Goal: Use online tool/utility: Use online tool/utility

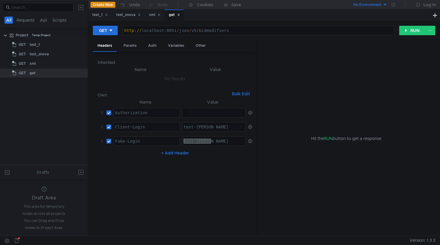
scroll to position [0, 2]
click at [227, 30] on div "http:// localhost:8091 / json / v5 / bidmodifiers" at bounding box center [258, 35] width 271 height 14
click at [176, 30] on div "http:// localhost:8091 / json / v5 / bidmodifiers" at bounding box center [258, 35] width 271 height 14
paste textarea "s://pr-ice21zeo-9430226.api.beta.direct.yandex.ru/"
type textarea "[URL][DOMAIN_NAME]"
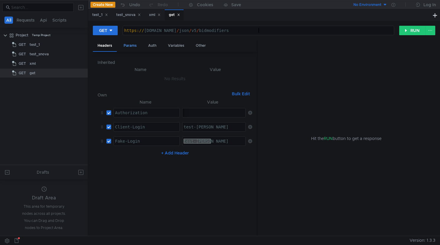
click at [134, 48] on div "Params" at bounding box center [130, 45] width 22 height 11
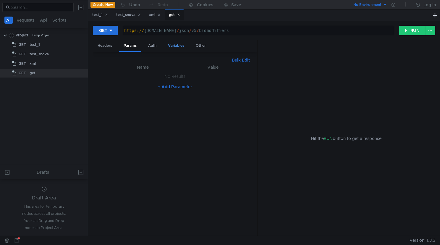
click at [174, 46] on div "Variables" at bounding box center [176, 45] width 26 height 11
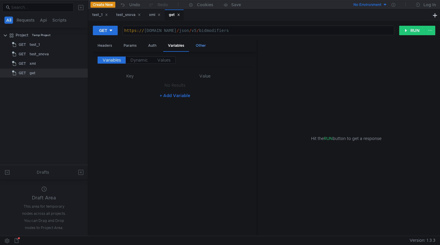
click at [200, 46] on div "Other" at bounding box center [201, 45] width 20 height 11
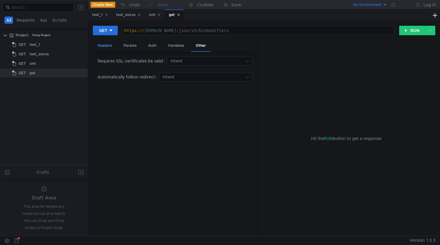
click at [110, 46] on div "Headers" at bounding box center [105, 45] width 24 height 11
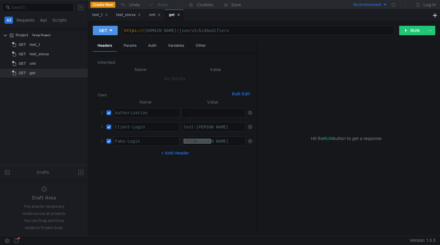
click at [112, 30] on icon at bounding box center [111, 31] width 3 height 2
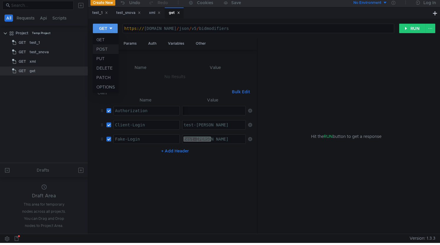
scroll to position [1, 0]
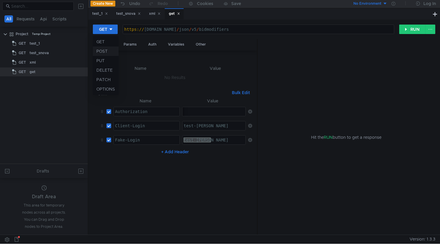
click at [104, 53] on li "POST" at bounding box center [106, 50] width 26 height 9
click at [130, 46] on div "Params" at bounding box center [130, 44] width 22 height 11
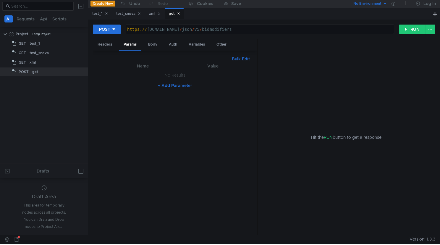
click at [181, 86] on button "+ Add Parameter" at bounding box center [175, 85] width 39 height 7
click at [251, 76] on icon at bounding box center [250, 77] width 4 height 4
click at [240, 60] on button "Bulk Edit" at bounding box center [241, 58] width 23 height 7
click at [240, 60] on button "Table Edit" at bounding box center [239, 58] width 25 height 7
click at [154, 44] on div "Body" at bounding box center [152, 44] width 19 height 11
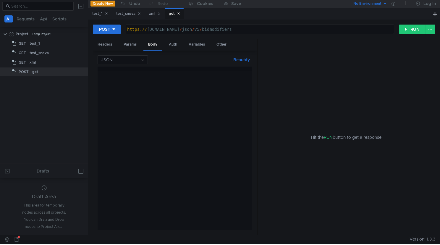
click at [142, 79] on div at bounding box center [175, 153] width 154 height 173
click at [155, 119] on div at bounding box center [175, 153] width 154 height 173
click at [164, 98] on div at bounding box center [175, 153] width 154 height 173
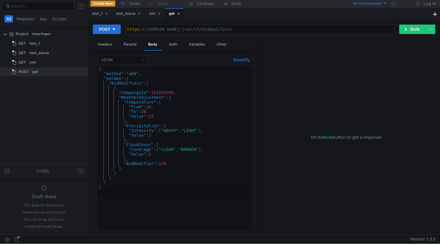
click at [161, 92] on div "{ "method" : "add" , "params" : { "BidModifiers" : [ { "CampaignId" : 123456789…" at bounding box center [175, 153] width 154 height 173
paste textarea "077659628"
click at [216, 122] on div "{ "method" : "add" , "params" : { "BidModifiers" : [ { "CampaignId" : 107765962…" at bounding box center [175, 153] width 154 height 173
type textarea "},"
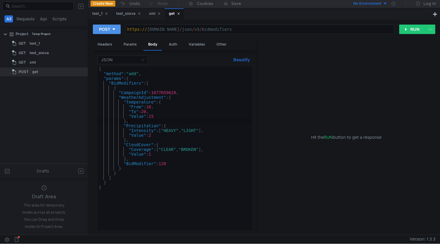
click at [110, 31] on button "POST" at bounding box center [107, 29] width 28 height 9
click at [354, 85] on div at bounding box center [220, 122] width 440 height 245
click at [409, 27] on button "RUN" at bounding box center [412, 29] width 26 height 9
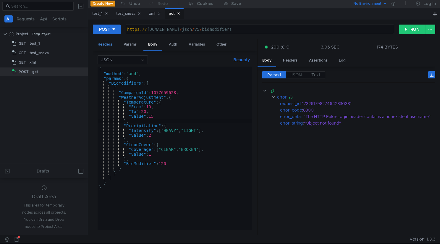
click at [111, 43] on div "Headers" at bounding box center [105, 44] width 24 height 11
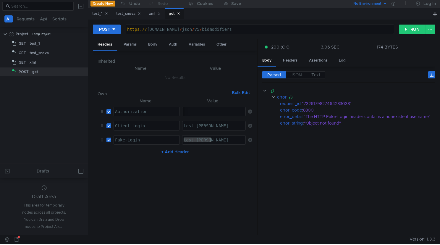
click at [222, 143] on div "test-melnik" at bounding box center [214, 145] width 64 height 14
click at [192, 138] on div "test-melnik" at bounding box center [214, 145] width 64 height 14
click at [221, 141] on div "test-melnik" at bounding box center [214, 145] width 64 height 14
click at [192, 140] on div "test-melnik" at bounding box center [214, 145] width 64 height 14
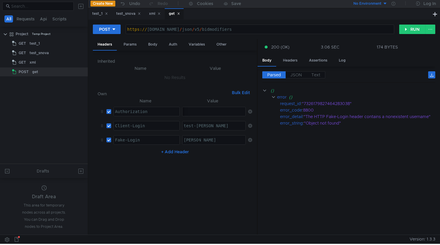
type textarea "tester-melnik"
click at [192, 126] on div "test-melnik" at bounding box center [214, 130] width 64 height 14
type textarea "tester-melnik"
click at [411, 30] on button "RUN" at bounding box center [412, 29] width 26 height 9
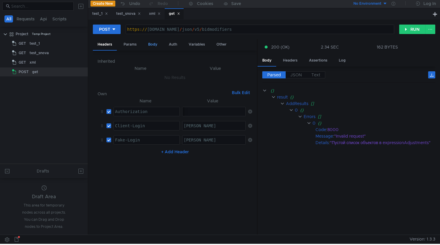
click at [151, 45] on div "Body" at bounding box center [152, 44] width 19 height 11
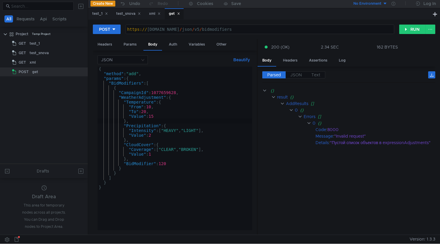
click at [165, 92] on div "{ "method" : "add" , "params" : { "BidModifiers" : [ { "CampaignId" : 107765962…" at bounding box center [175, 153] width 154 height 173
paste textarea "567744235"
click at [133, 93] on div "{ "method" : "add" , "params" : { "BidModifiers" : [ { "CampaignId" : 567744235…" at bounding box center [175, 153] width 154 height 173
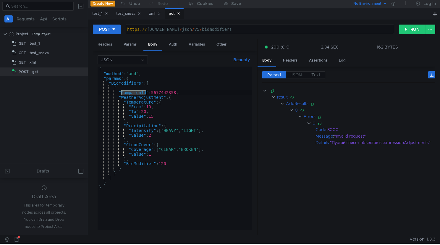
click at [140, 96] on div "{ "method" : "add" , "params" : { "BidModifiers" : [ { "CampaignId" : 567744235…" at bounding box center [175, 153] width 154 height 173
click at [142, 93] on div "{ "method" : "add" , "params" : { "BidModifiers" : [ { "CampaignId" : 567744235…" at bounding box center [175, 153] width 154 height 173
click at [138, 94] on div "{ "method" : "add" , "params" : { "BidModifiers" : [ { "CampaignId" : 567744235…" at bounding box center [175, 153] width 154 height 173
paste textarea "AdGroup"
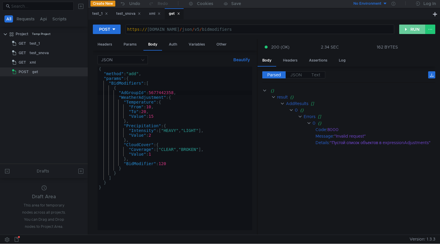
click at [410, 31] on button "RUN" at bounding box center [412, 29] width 26 height 9
click at [184, 169] on div "{ "method" : "add" , "params" : { "BidModifiers" : [ { "AdGroupId" : 5677442358…" at bounding box center [175, 153] width 154 height 173
click at [195, 95] on div "{ "method" : "add" , "params" : { "BidModifiers" : [ { "AdGroupId" : 5677442358…" at bounding box center [175, 153] width 154 height 173
click at [196, 109] on div "{ "method" : "add" , "params" : { "BidModifiers" : [ { "AdGroupId" : 5677442358…" at bounding box center [175, 153] width 154 height 173
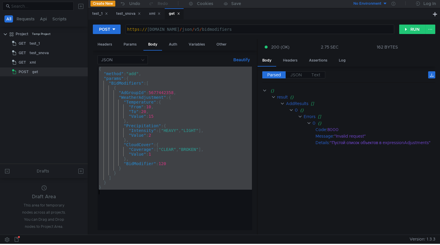
paste textarea
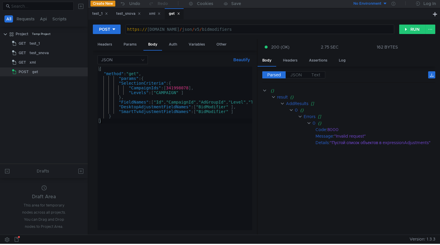
click at [180, 86] on div "{ "method" : "get" , "params" : { "SelectionCriteria" : { "CampaignIds" : [ 341…" at bounding box center [191, 152] width 186 height 171
paste textarea "107765962"
click at [220, 95] on div "{ "method" : "get" , "params" : { "SelectionCriteria" : { "CampaignIds" : [ 107…" at bounding box center [191, 152] width 186 height 171
click at [407, 29] on button "RUN" at bounding box center [412, 29] width 26 height 9
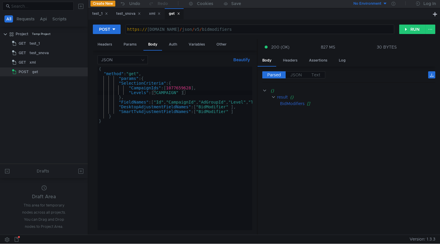
click at [213, 114] on div "{ "method" : "get" , "params" : { "SelectionCriteria" : { "CampaignIds" : [ 107…" at bounding box center [191, 152] width 186 height 171
click at [209, 103] on div "{ "method" : "get" , "params" : { "SelectionCriteria" : { "CampaignIds" : [ 107…" at bounding box center [191, 152] width 186 height 171
click at [243, 112] on div "{ "method" : "get" , "params" : { "SelectionCriteria" : { "CampaignIds" : [ 107…" at bounding box center [191, 152] width 186 height 171
type textarea ""SmartTvAdjustmentFieldNames": ["BidModifier" ]"
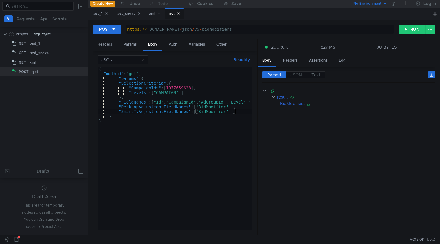
click at [174, 109] on div "{ "method" : "get" , "params" : { "SelectionCriteria" : { "CampaignIds" : [ 107…" at bounding box center [191, 152] width 186 height 171
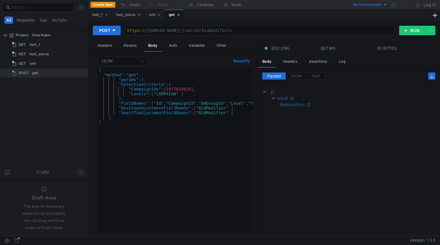
click at [198, 103] on div "{ "method" : "get" , "params" : { "SelectionCriteria" : { "CampaignIds" : [ 107…" at bounding box center [191, 153] width 186 height 171
click at [183, 93] on div "{ "method" : "get" , "params" : { "SelectionCriteria" : { "CampaignIds" : [ 107…" at bounding box center [191, 153] width 186 height 171
click at [195, 98] on div "{ "method" : "get" , "params" : { "SelectionCriteria" : { "CampaignIds" : [ 107…" at bounding box center [191, 153] width 186 height 171
click at [149, 114] on div "{ "method" : "get" , "params" : { "SelectionCriteria" : { "CampaignIds" : [ 107…" at bounding box center [191, 153] width 186 height 171
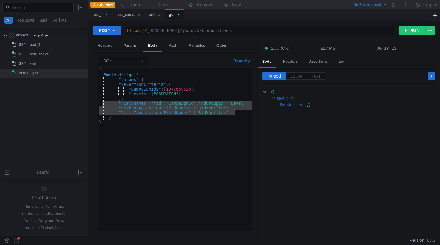
drag, startPoint x: 238, startPoint y: 113, endPoint x: 102, endPoint y: 103, distance: 136.1
click at [102, 103] on div "{ "method" : "get" , "params" : { "SelectionCriteria" : { "CampaignIds" : [ 107…" at bounding box center [191, 153] width 186 height 171
paste textarea "]"
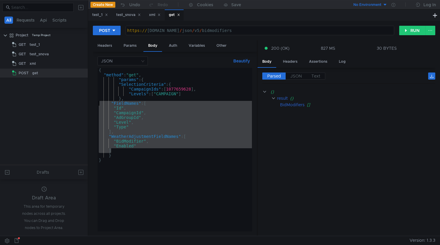
drag, startPoint x: 115, startPoint y: 150, endPoint x: 85, endPoint y: 105, distance: 53.8
click at [85, 105] on as-split "All Requests Api Scripts Project Temp Project GET test_1 GET test_snova GET xml…" at bounding box center [220, 118] width 440 height 236
click at [136, 97] on div "{ "method" : "get" , "params" : { "SelectionCriteria" : { "CampaignIds" : [ 107…" at bounding box center [175, 154] width 154 height 173
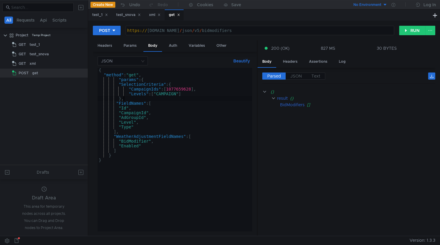
click at [119, 80] on div "{ "method" : "get" , "params" : { "SelectionCriteria" : { "CampaignIds" : [ 107…" at bounding box center [175, 154] width 154 height 173
click at [222, 171] on div "{ "method" : "get" , "params" : { "SelectionCriteria" : { "CampaignIds" : [ 107…" at bounding box center [175, 154] width 154 height 173
click at [412, 32] on button "RUN" at bounding box center [412, 30] width 26 height 9
click at [162, 119] on div "{ "method" : "get" , "params" : { "SelectionCriteria" : { "CampaignIds" : [ 107…" at bounding box center [175, 154] width 154 height 173
click at [187, 90] on div "{ "method" : "get" , "params" : { "SelectionCriteria" : { "CampaignIds" : [ 107…" at bounding box center [175, 154] width 154 height 173
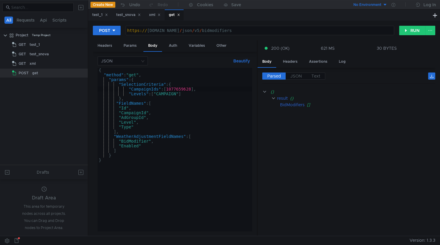
click at [187, 90] on div "{ "method" : "get" , "params" : { "SelectionCriteria" : { "CampaignIds" : [ 107…" at bounding box center [175, 154] width 154 height 173
paste textarea "567744235"
click at [409, 28] on button "RUN" at bounding box center [412, 30] width 26 height 9
click at [180, 89] on div "{ "method" : "get" , "params" : { "SelectionCriteria" : { "CampaignIds" : [ 567…" at bounding box center [175, 154] width 154 height 173
click at [151, 91] on div "{ "method" : "get" , "params" : { "SelectionCriteria" : { "CampaignIds" : [ 567…" at bounding box center [175, 154] width 154 height 173
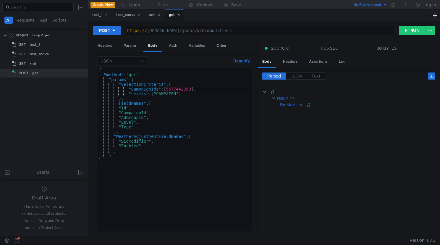
click at [151, 91] on div "{ "method" : "get" , "params" : { "SelectionCriteria" : { "CampaignIds" : [ 567…" at bounding box center [175, 154] width 154 height 173
paste textarea "adGroup"
click at [411, 30] on button "RUN" at bounding box center [412, 30] width 26 height 9
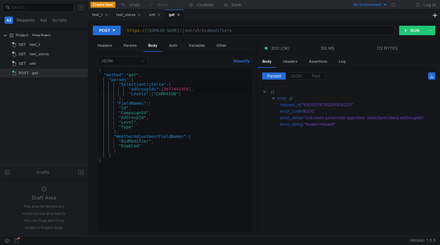
click at [176, 90] on div "{ "method" : "get" , "params" : { "SelectionCriteria" : { "adGroupIds" : [ 5677…" at bounding box center [175, 154] width 154 height 173
click at [170, 95] on div "{ "method" : "get" , "params" : { "SelectionCriteria" : { "adGroupIds" : [ 5677…" at bounding box center [175, 154] width 154 height 173
click at [148, 88] on div "{ "method" : "get" , "params" : { "SelectionCriteria" : { "adGroupIds" : [ 5677…" at bounding box center [175, 154] width 154 height 173
click at [168, 136] on div "{ "method" : "get" , "params" : { "SelectionCriteria" : { "CampaignIds" : [ 567…" at bounding box center [175, 154] width 154 height 173
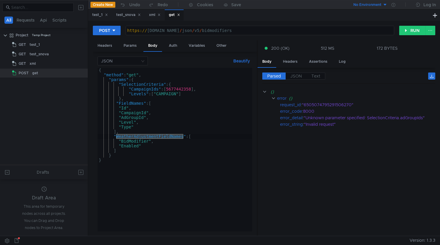
click at [209, 133] on div "{ "method" : "get" , "params" : { "SelectionCriteria" : { "CampaignIds" : [ 567…" at bounding box center [175, 154] width 154 height 173
click at [203, 131] on div "{ "method" : "get" , "params" : { "SelectionCriteria" : { "CampaignIds" : [ 567…" at bounding box center [175, 154] width 154 height 173
click at [184, 90] on div "{ "method" : "get" , "params" : { "SelectionCriteria" : { "CampaignIds" : [ 567…" at bounding box center [175, 154] width 154 height 173
click at [208, 117] on div "{ "method" : "get" , "params" : { "SelectionCriteria" : { "CampaignIds" : [ 567…" at bounding box center [175, 154] width 154 height 173
click at [207, 127] on div "{ "method" : "get" , "params" : { "SelectionCriteria" : { "CampaignIds" : [ 567…" at bounding box center [175, 154] width 154 height 173
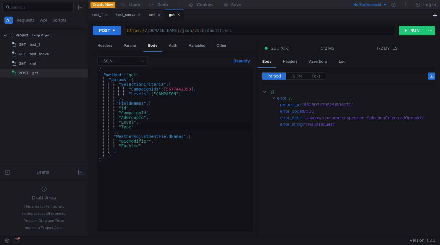
click at [189, 87] on div "{ "method" : "get" , "params" : { "SelectionCriteria" : { "CampaignIds" : [ 567…" at bounding box center [175, 154] width 154 height 173
type textarea ""CampaignIds": [5677442358],"
click at [189, 87] on div "{ "method" : "get" , "params" : { "SelectionCriteria" : { "CampaignIds" : [ 567…" at bounding box center [175, 154] width 154 height 173
click at [164, 141] on div "{ "method" : "get" , "params" : { "SelectionCriteria" : { "CampaignIds" : [ 567…" at bounding box center [175, 154] width 154 height 173
click at [166, 169] on div "{ "method" : "get" , "params" : { "SelectionCriteria" : { "CampaignIds" : [ 567…" at bounding box center [175, 154] width 154 height 173
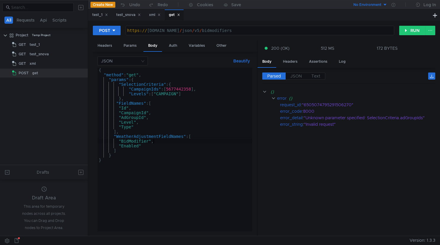
type textarea "}"
paste textarea "}"
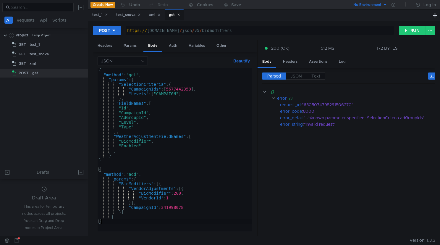
click at [183, 89] on div "{ "method" : "get" , "params" : { "SelectionCriteria" : { "CampaignIds" : [ 567…" at bounding box center [175, 154] width 154 height 173
click at [191, 209] on div "{ "method" : "get" , "params" : { "SelectionCriteria" : { "CampaignIds" : [ 567…" at bounding box center [175, 154] width 154 height 173
click at [191, 208] on div "{ "method" : "get" , "params" : { "SelectionCriteria" : { "CampaignIds" : [ 567…" at bounding box center [175, 154] width 154 height 173
type textarea ""CampaignId": 341998078,"
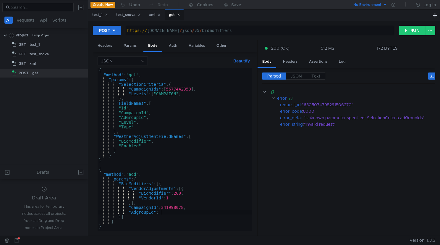
scroll to position [0, 4]
paste textarea "5677442358"
click at [176, 208] on div "{ "method" : "get" , "params" : { "SelectionCriteria" : { "CampaignIds" : [ 567…" at bounding box center [175, 154] width 154 height 173
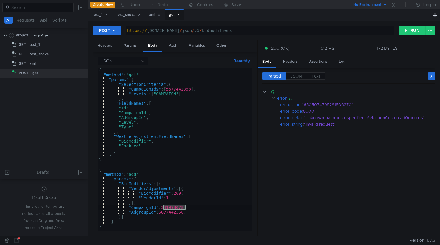
paste textarea "107765962"
click at [177, 198] on div "{ "method" : "get" , "params" : { "SelectionCriteria" : { "CampaignIds" : [ 567…" at bounding box center [175, 154] width 154 height 173
click at [155, 189] on div "{ "method" : "get" , "params" : { "SelectionCriteria" : { "CampaignIds" : [ 567…" at bounding box center [175, 154] width 154 height 173
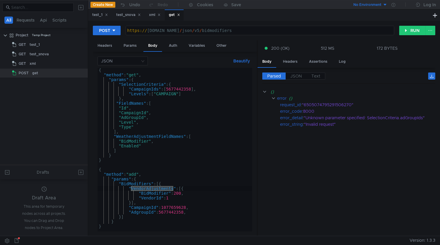
paste textarea "WeatherAdjustment"
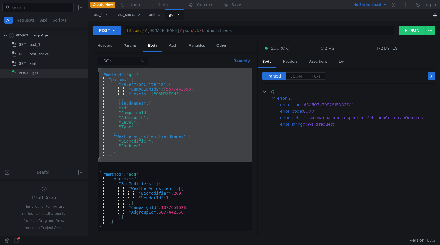
drag, startPoint x: 102, startPoint y: 164, endPoint x: 88, endPoint y: 60, distance: 104.6
click at [88, 60] on as-split "All Requests Api Scripts Project Temp Project GET test_1 GET test_snova GET xml…" at bounding box center [220, 118] width 440 height 236
type textarea "{ "method": "get","
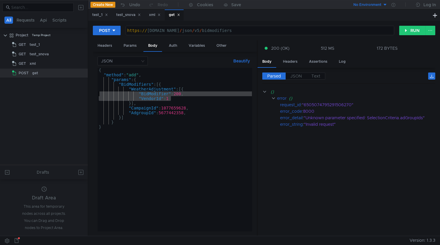
drag, startPoint x: 175, startPoint y: 99, endPoint x: 95, endPoint y: 96, distance: 79.9
click at [95, 96] on div "JSON Beautify { { "method" : "add" , "params" : { "BidModifiers" : [{ "WeatherA…" at bounding box center [175, 144] width 164 height 184
paste textarea ""BidModifier": 120"
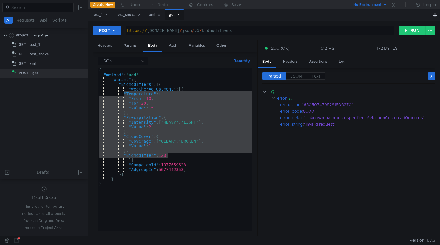
drag, startPoint x: 172, startPoint y: 154, endPoint x: 123, endPoint y: 94, distance: 77.2
click at [123, 94] on div "{ "method" : "add" , "params" : { "BidModifiers" : [{ "WeatherAdjustment" : [{ …" at bounding box center [175, 154] width 154 height 173
click at [205, 154] on div "{ "method" : "add" , "params" : { "BidModifiers" : [{ "WeatherAdjustment" : [{ …" at bounding box center [175, 154] width 154 height 173
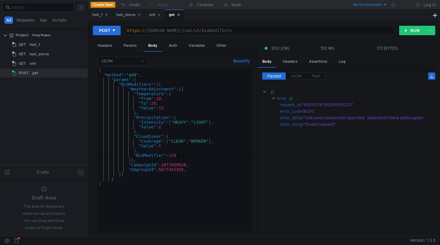
click at [224, 141] on div "{ "method" : "add" , "params" : { "BidModifiers" : [{ "WeatherAdjustment" : [{ …" at bounding box center [175, 154] width 154 height 173
click at [174, 122] on div "{ "method" : "add" , "params" : { "BidModifiers" : [{ "WeatherAdjustment" : [{ …" at bounding box center [175, 154] width 154 height 173
click at [416, 30] on button "RUN" at bounding box center [412, 30] width 26 height 9
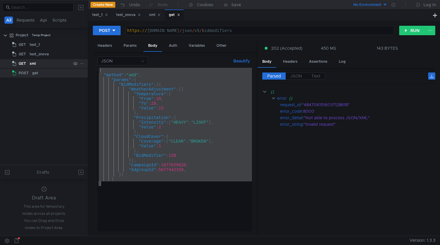
drag, startPoint x: 120, startPoint y: 188, endPoint x: 70, endPoint y: 66, distance: 132.1
click at [70, 66] on as-split "All Requests Api Scripts Project Temp Project GET test_1 GET test_snova GET xml…" at bounding box center [220, 118] width 440 height 236
click at [129, 98] on div "{ "method" : "add" , "params" : { "BidModifiers" : [{ "WeatherAdjustment" : [{ …" at bounding box center [175, 154] width 154 height 173
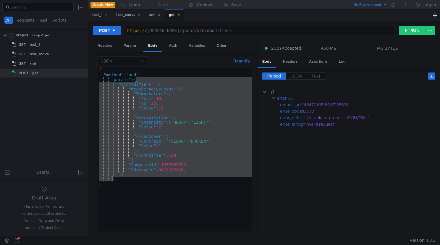
drag, startPoint x: 136, startPoint y: 80, endPoint x: 133, endPoint y: 180, distance: 99.1
click at [133, 180] on div "{ "method" : "add" , "params" : { "BidModifiers" : [{ "WeatherAdjustment" : [{ …" at bounding box center [175, 154] width 154 height 173
type textarea "}] }"
paste textarea
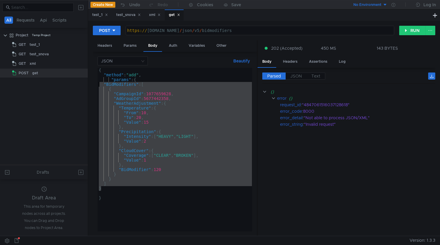
drag, startPoint x: 111, startPoint y: 188, endPoint x: 87, endPoint y: 85, distance: 105.1
click at [87, 85] on as-split "All Requests Api Scripts Project Temp Project GET test_1 GET test_snova GET xml…" at bounding box center [220, 118] width 440 height 236
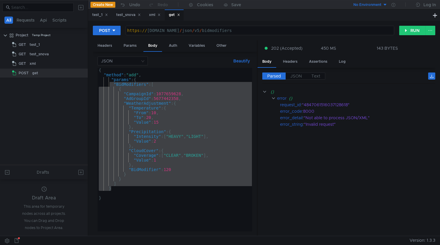
click at [177, 78] on div "{ "method" : "add" , "params" : { "BidModifiers" : [ { "CampaignId" : 107765962…" at bounding box center [175, 154] width 154 height 173
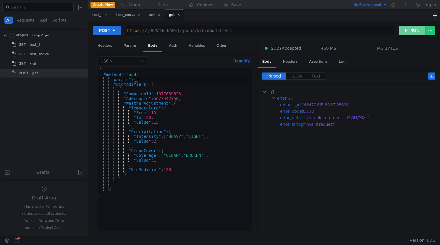
click at [409, 29] on button "RUN" at bounding box center [412, 30] width 26 height 9
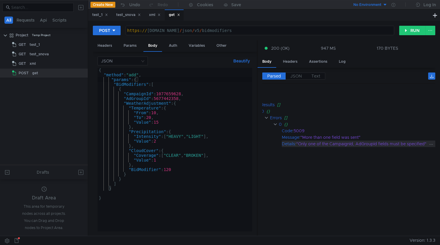
scroll to position [0, 36]
click at [205, 94] on div "{ "method" : "add" , "params" : { "BidModifiers" : [ { "CampaignId" : 107765962…" at bounding box center [175, 154] width 154 height 173
click at [198, 96] on div "{ "method" : "add" , "params" : { "BidModifiers" : [ { "CampaignId" : 107765962…" at bounding box center [175, 154] width 154 height 173
click at [192, 94] on div "{ "method" : "add" , "params" : { "BidModifiers" : [ { "CampaignId" : 107765962…" at bounding box center [175, 154] width 154 height 173
type textarea ""CampaignId": 1077659628,"
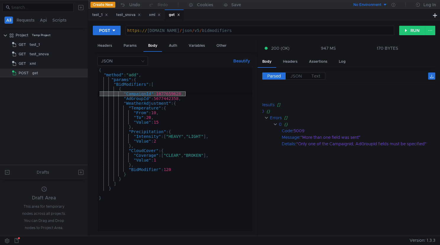
drag, startPoint x: 192, startPoint y: 94, endPoint x: 97, endPoint y: 93, distance: 95.2
click at [97, 93] on div "JSON Beautify "CampaignId": 1077659628, { "method" : "add" , "params" : { "BidM…" at bounding box center [175, 144] width 164 height 184
type textarea "{"
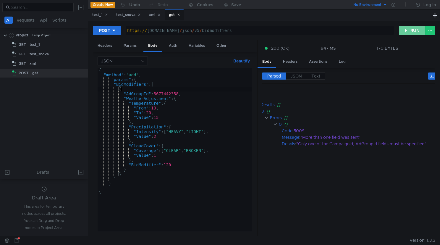
click at [407, 30] on button "RUN" at bounding box center [412, 30] width 26 height 9
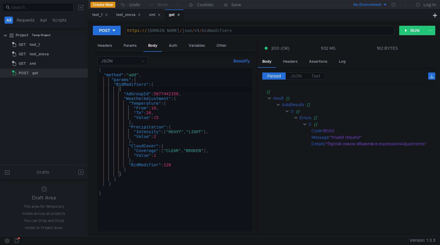
scroll to position [0, 0]
click at [388, 145] on div ""Пустой список объектов в expressionAdjustments"" at bounding box center [377, 143] width 102 height 7
copy div "expressionAdjustments"
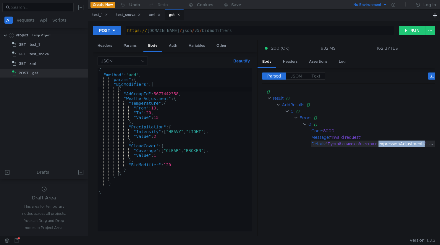
click at [350, 145] on div ""Пустой список объектов в expressionAdjustments"" at bounding box center [377, 143] width 102 height 7
click at [433, 144] on icon at bounding box center [431, 144] width 4 height 4
click at [335, 159] on div at bounding box center [220, 122] width 440 height 245
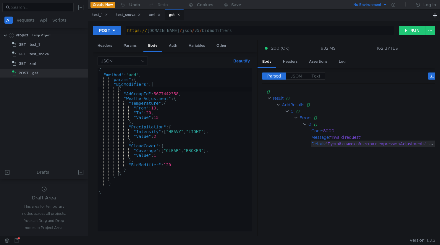
click at [327, 144] on div ""Пустой список объектов в expressionAdjustments"" at bounding box center [377, 143] width 102 height 7
copy div ""Пустой список объектов в expressionAdjustments""
click at [415, 30] on button "RUN" at bounding box center [412, 30] width 26 height 9
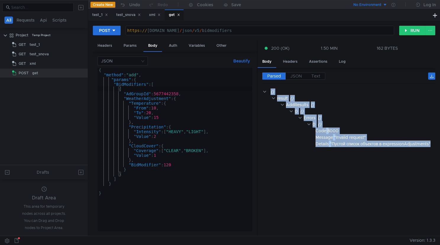
click at [329, 187] on cdk-virtual-scroll-viewport "{} result {} AddResults [] 0 {} Errors [] 0 {} Code : 8000 Message : "Invalid r…" at bounding box center [348, 159] width 173 height 143
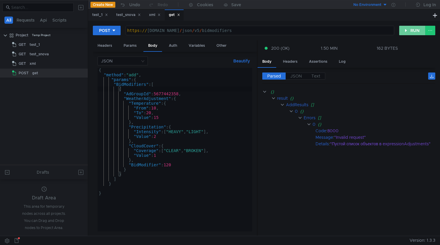
click at [414, 31] on button "RUN" at bounding box center [412, 30] width 26 height 9
click at [212, 137] on div "{ "method" : "add" , "params" : { "BidModifiers" : [ { "AdGroupId" : 5677442358…" at bounding box center [175, 154] width 154 height 173
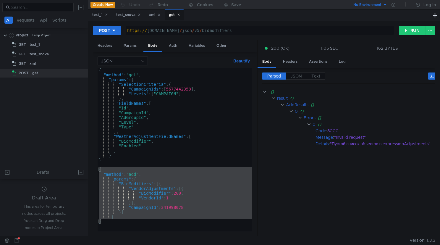
drag, startPoint x: 126, startPoint y: 223, endPoint x: 93, endPoint y: 168, distance: 63.5
click at [93, 168] on div "JSON Beautify } { "method" : "get" , "params" : { "SelectionCriteria" : { "Camp…" at bounding box center [175, 144] width 164 height 184
type textarea "{ "method": "add","
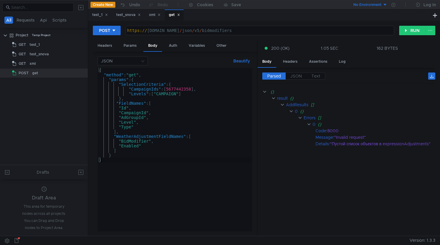
click at [154, 86] on div "{ "method" : "get" , "params" : { "SelectionCriteria" : { "CampaignIds" : [ 567…" at bounding box center [175, 154] width 154 height 173
click at [150, 89] on div "{ "method" : "get" , "params" : { "SelectionCriteria" : { "CampaignIds" : [ 567…" at bounding box center [175, 154] width 154 height 173
paste textarea "AdGroup"
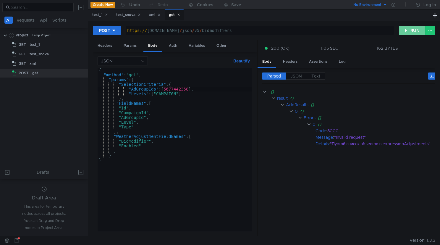
click at [416, 30] on button "RUN" at bounding box center [412, 30] width 26 height 9
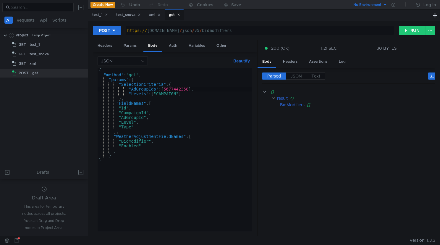
click at [171, 93] on div "{ "method" : "get" , "params" : { "SelectionCriteria" : { "AdGroupIds" : [ 5677…" at bounding box center [175, 154] width 154 height 173
paste textarea "AD_GROUP"
type textarea ""Levels": ["AD_GROUP"]"
click at [408, 33] on button "RUN" at bounding box center [412, 30] width 26 height 9
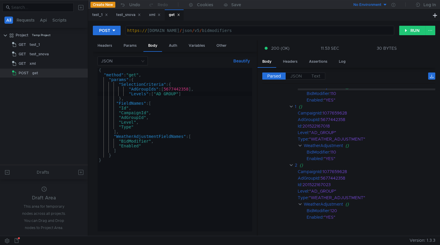
scroll to position [64, 0]
click at [301, 146] on clr-icon at bounding box center [300, 144] width 4 height 5
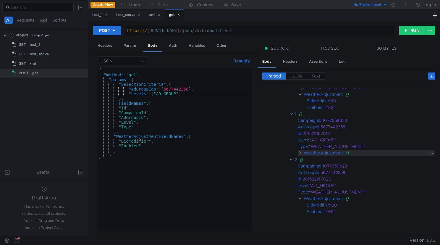
click at [302, 154] on clr-icon at bounding box center [300, 153] width 4 height 5
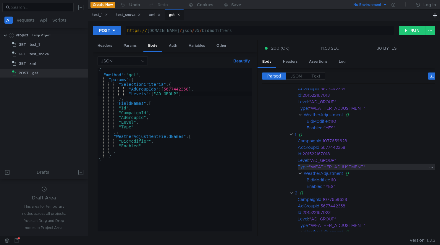
scroll to position [34, 0]
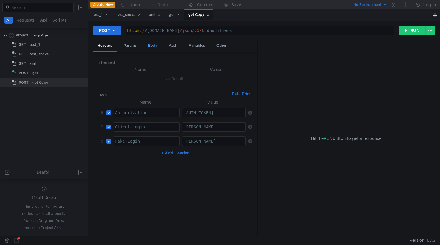
click at [150, 45] on div "Body" at bounding box center [152, 45] width 19 height 11
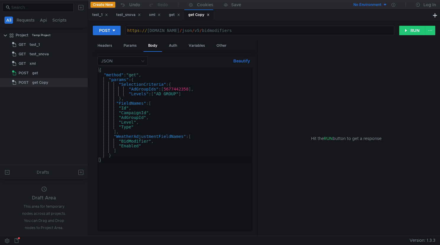
click at [194, 125] on div "{ "method" : "get" , "params" : { "SelectionCriteria" : { "AdGroupIds" : [ 5677…" at bounding box center [175, 154] width 154 height 173
type textarea ""Type""
click at [172, 16] on div "get" at bounding box center [174, 15] width 11 height 6
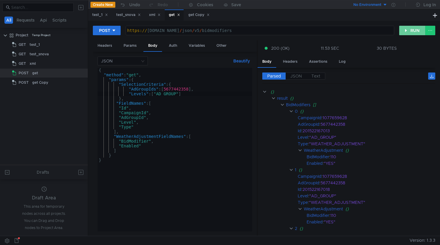
click at [409, 31] on button "RUN" at bounding box center [412, 30] width 26 height 9
click at [409, 30] on button "RUN" at bounding box center [412, 30] width 26 height 9
click at [40, 82] on div "get Copy" at bounding box center [40, 82] width 16 height 9
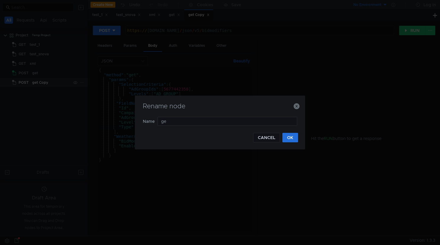
type input "g"
type input "add"
click at [287, 139] on button "OK" at bounding box center [290, 137] width 16 height 9
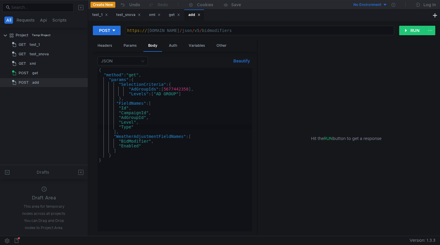
click at [173, 127] on div "{ "method" : "get" , "params" : { "SelectionCriteria" : { "AdGroupIds" : [ 5677…" at bounding box center [175, 154] width 154 height 173
click at [153, 177] on div "{ "method" : "get" , "params" : { "SelectionCriteria" : { "AdGroupIds" : [ 5677…" at bounding box center [175, 154] width 154 height 173
type textarea "}"
paste textarea "}"
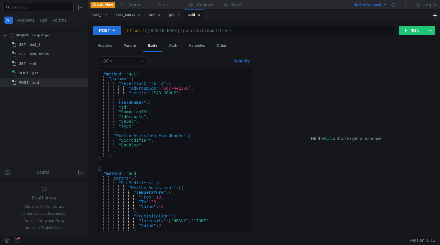
scroll to position [0, 0]
click at [176, 88] on div "{ "method" : "get" , "params" : { "SelectionCriteria" : { "AdGroupIds" : [ 5677…" at bounding box center [174, 153] width 152 height 173
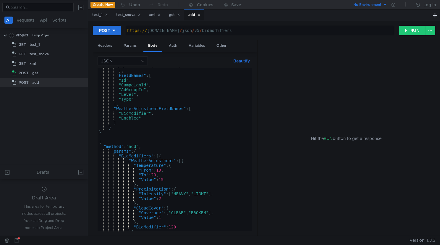
scroll to position [54, 0]
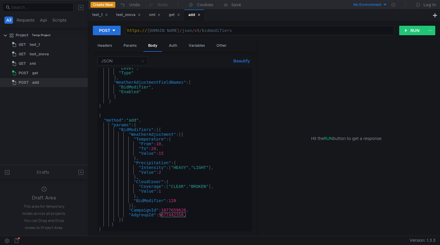
click at [195, 210] on div ""Level" , "Type" ] , "WeatherAdjustmentFieldNames" : [ "BidModifier" , "Enabled…" at bounding box center [174, 152] width 152 height 173
type textarea ""CampaignId": 1077659628,"
drag, startPoint x: 194, startPoint y: 211, endPoint x: 89, endPoint y: 212, distance: 105.3
click at [89, 212] on div "POST https:// pr-ice21zeo-9430226.api.beta.direct.yandex.ru / json / v5 / bidmo…" at bounding box center [264, 128] width 352 height 215
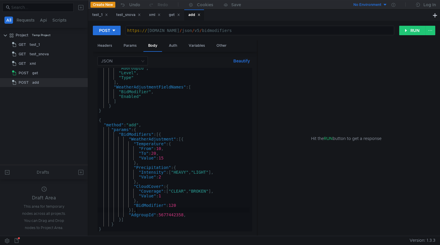
scroll to position [49, 0]
click at [147, 216] on div ""AdGroupId" , "Level" , "Type" ] , "WeatherAdjustmentFieldNames" : [ "BidModifi…" at bounding box center [174, 152] width 152 height 173
paste textarea "G"
click at [159, 211] on div ""AdGroupId" , "Level" , "Type" ] , "WeatherAdjustmentFieldNames" : [ "BidModifi…" at bounding box center [174, 152] width 152 height 173
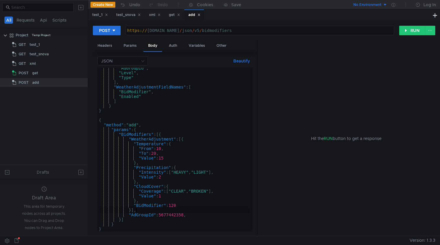
click at [146, 212] on div ""AdGroupId" , "Level" , "Type" ] , "WeatherAdjustmentFieldNames" : [ "BidModifi…" at bounding box center [174, 152] width 152 height 173
click at [202, 190] on div ""AdGroupId" , "Level" , "Type" ] , "WeatherAdjustmentFieldNames" : [ "BidModifi…" at bounding box center [174, 152] width 152 height 173
click at [181, 178] on div ""AdGroupId" , "Level" , "Type" ] , "WeatherAdjustmentFieldNames" : [ "BidModifi…" at bounding box center [174, 152] width 152 height 173
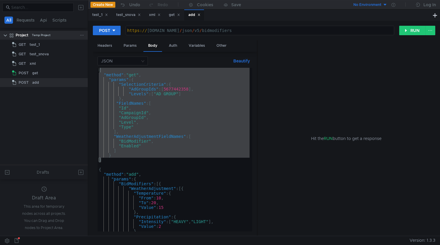
scroll to position [0, 0]
drag, startPoint x: 109, startPoint y: 113, endPoint x: 80, endPoint y: 37, distance: 81.2
click at [80, 37] on as-split "All Requests Api Scripts Project Temp Project GET test_1 GET test_snova GET xml…" at bounding box center [220, 118] width 440 height 236
type textarea "{ "method": "get","
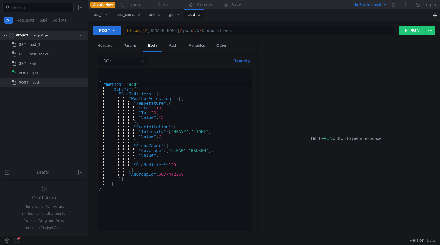
type textarea "{"
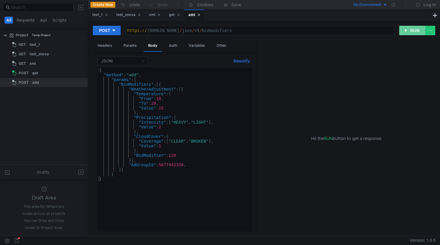
click at [412, 32] on button "RUN" at bounding box center [412, 30] width 26 height 9
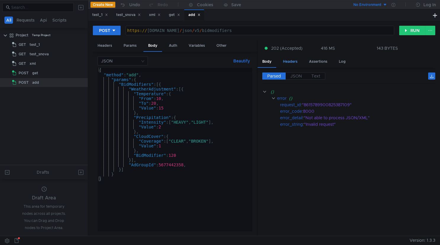
click at [295, 58] on div "Headers" at bounding box center [290, 61] width 24 height 11
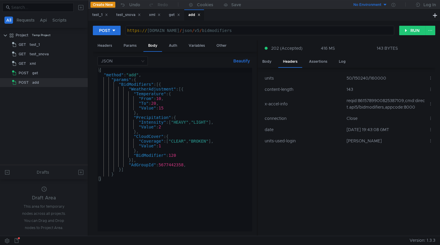
click at [371, 102] on td "reqid:8615789900825387109,cmd:direct.api5/bidmodifiers,appcode:8000" at bounding box center [385, 104] width 82 height 18
copy td "8615789900825387109"
click at [170, 78] on div "{ "method" : "add" , "params" : { "BidModifiers" : [{ "WeatherAdjustment" : [{ …" at bounding box center [175, 154] width 154 height 173
click at [169, 86] on div "{ "method" : "add" , "params" : { "BidModifiers" : [{ "WeatherAdjustment" : [{ …" at bounding box center [175, 154] width 154 height 173
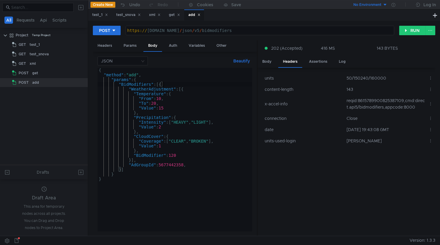
click at [164, 91] on div "{ "method" : "add" , "params" : { "BidModifiers" : [{ "WeatherAdjustment" : [{ …" at bounding box center [175, 154] width 154 height 173
click at [271, 62] on div "Body" at bounding box center [267, 61] width 19 height 11
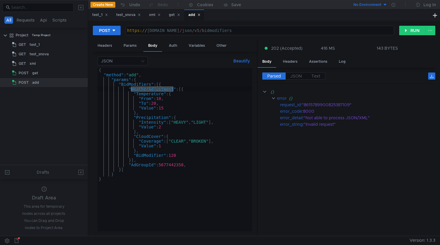
click at [188, 102] on div "{ "method" : "add" , "params" : { "BidModifiers" : [{ "WeatherAdjustment" : [{ …" at bounding box center [175, 154] width 154 height 173
click at [198, 159] on div "{ "method" : "add" , "params" : { "BidModifiers" : [{ "WeatherAdjustment" : [{ …" at bounding box center [175, 154] width 154 height 173
click at [198, 166] on div "{ "method" : "add" , "params" : { "BidModifiers" : [{ "WeatherAdjustment" : [{ …" at bounding box center [175, 154] width 154 height 173
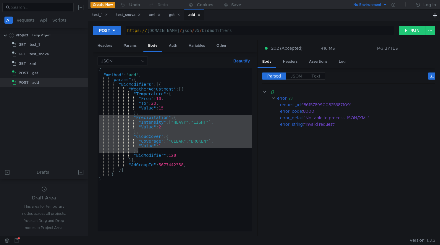
drag, startPoint x: 143, startPoint y: 151, endPoint x: 97, endPoint y: 117, distance: 57.1
click at [97, 117] on div "JSON Beautify "AdGroupId": 5677442358, { "method" : "add" , "params" : { "BidMo…" at bounding box center [175, 144] width 164 height 184
type textarea ""Precipitation": { "Intensity": ["HEAVY", "LIGHT"],"
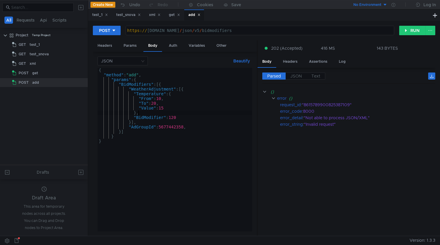
click at [177, 118] on div "{ "method" : "add" , "params" : { "BidModifiers" : [{ "WeatherAdjustment" : [{ …" at bounding box center [175, 154] width 154 height 173
click at [417, 29] on button "RUN" at bounding box center [412, 30] width 26 height 9
click at [156, 89] on div "{ "method" : "add" , "params" : { "BidModifiers" : [{ "WeatherAdjustment" : [{ …" at bounding box center [175, 154] width 154 height 173
paste textarea "}],"
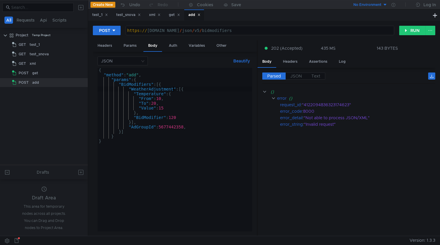
click at [163, 123] on div "{ "method" : "add" , "params" : { "BidModifiers" : [{ "WeatherAdjustment" : [{ …" at bounding box center [175, 154] width 154 height 173
click at [183, 91] on div "{ "method" : "add" , "params" : { "BidModifiers" : [{ "WeatherAdjustment" : [{ …" at bounding box center [175, 154] width 154 height 173
click at [142, 143] on div "{ "method" : "add" , "params" : { "BidModifiers" : [{ "WeatherAdjustment" : [{ …" at bounding box center [175, 154] width 154 height 173
click at [185, 127] on div "{ "method" : "add" , "params" : { "BidModifiers" : [{ "WeatherAdjustment" : [{ …" at bounding box center [175, 154] width 154 height 173
click at [190, 126] on div "{ "method" : "add" , "params" : { "BidModifiers" : [{ "WeatherAdjustment" : [{ …" at bounding box center [175, 154] width 154 height 173
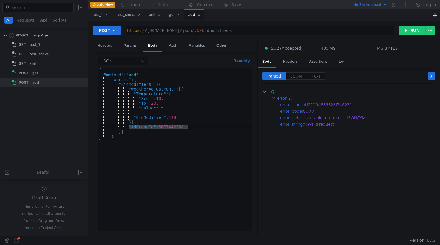
click at [188, 136] on div "{ "method" : "add" , "params" : { "BidModifiers" : [{ "WeatherAdjustment" : [{ …" at bounding box center [175, 154] width 154 height 173
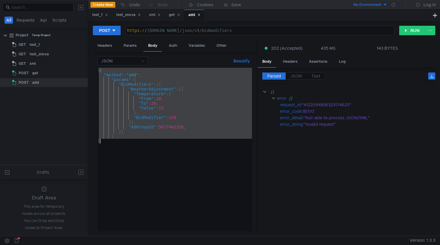
paste textarea
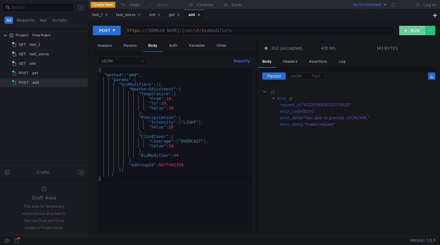
click at [410, 33] on button "RUN" at bounding box center [412, 30] width 26 height 9
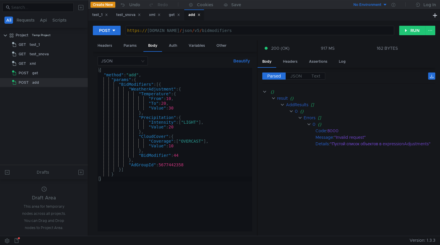
click at [181, 90] on div "{ "method" : "add" , "params" : { "BidModifiers" : [{ "WeatherAdjustment" : { "…" at bounding box center [175, 154] width 154 height 173
type textarea "},"
click at [411, 32] on button "RUN" at bounding box center [412, 30] width 26 height 9
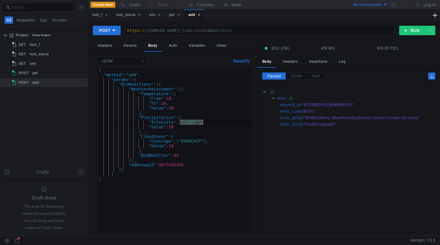
drag, startPoint x: 180, startPoint y: 122, endPoint x: 204, endPoint y: 123, distance: 24.0
click at [204, 123] on div "{ "method" : "add" , "params" : { "BidModifiers" : [{ "WeatherAdjustment" : [{ …" at bounding box center [175, 154] width 154 height 173
paste textarea "HEAVY", ""
click at [409, 33] on button "RUN" at bounding box center [412, 30] width 26 height 9
drag, startPoint x: 179, startPoint y: 141, endPoint x: 209, endPoint y: 143, distance: 30.2
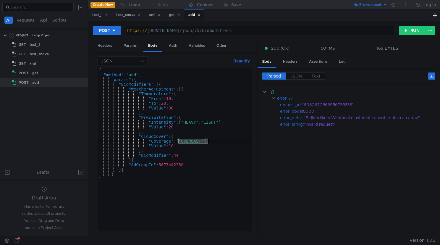
click at [209, 143] on div "{ "method" : "add" , "params" : { "BidModifiers" : [{ "WeatherAdjustment" : [{ …" at bounding box center [175, 154] width 154 height 173
paste textarea "CLEAR", "BROKEN"
click at [409, 30] on button "RUN" at bounding box center [412, 30] width 26 height 9
drag, startPoint x: 421, startPoint y: 118, endPoint x: 374, endPoint y: 115, distance: 47.4
click at [374, 115] on div ""BidModifiers.WeatherAdjustment cannot contain an array"" at bounding box center [366, 117] width 125 height 7
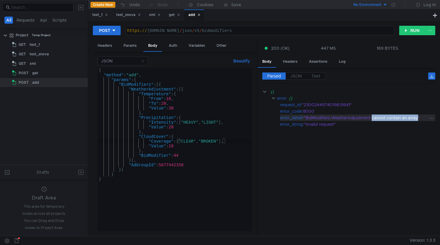
copy div "cannot contain an array"
click at [192, 127] on div "{ "method" : "add" , "params" : { "BidModifiers" : [{ "WeatherAdjustment" : [{ …" at bounding box center [175, 154] width 154 height 173
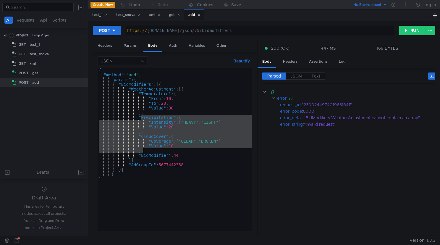
drag, startPoint x: 140, startPoint y: 117, endPoint x: 162, endPoint y: 151, distance: 40.0
click at [162, 151] on div "{ "method" : "add" , "params" : { "BidModifiers" : [{ "WeatherAdjustment" : [{ …" at bounding box center [175, 154] width 154 height 173
type textarea """
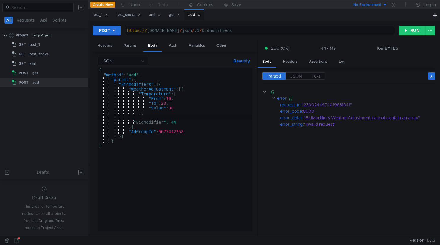
scroll to position [0, 1]
click at [408, 31] on button "RUN" at bounding box center [412, 30] width 26 height 9
click at [203, 116] on div "{ "method" : "add" , "params" : { "BidModifiers" : [{ "WeatherAdjustment" : [{ …" at bounding box center [175, 154] width 154 height 173
click at [197, 118] on div "{ "method" : "add" , "params" : { "BidModifiers" : [{ "WeatherAdjustment" : [{ …" at bounding box center [175, 154] width 154 height 173
click at [190, 109] on div "{ "method" : "add" , "params" : { "BidModifiers" : [{ "WeatherAdjustment" : [{ …" at bounding box center [175, 154] width 154 height 173
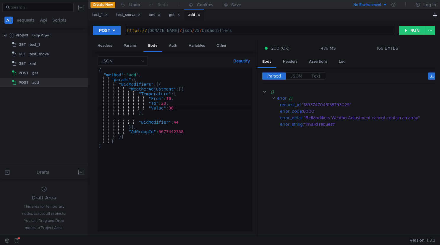
click at [189, 91] on div "{ "method" : "add" , "params" : { "BidModifiers" : [{ "WeatherAdjustment" : [{ …" at bounding box center [175, 154] width 154 height 173
type textarea ""WeatherAdjustment": [{"
click at [181, 116] on div "{ "method" : "add" , "params" : { "BidModifiers" : [{ "WeatherAdjustment" : [{ …" at bounding box center [175, 154] width 154 height 173
click at [178, 119] on div "{ "method" : "add" , "params" : { "BidModifiers" : [{ "WeatherAdjustment" : [{ …" at bounding box center [175, 154] width 154 height 173
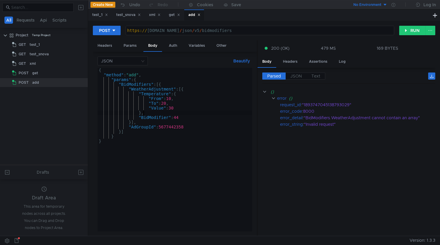
click at [201, 144] on div "{ "method" : "add" , "params" : { "BidModifiers" : [{ "WeatherAdjustment" : [{ …" at bounding box center [175, 154] width 154 height 173
type textarea "} }"
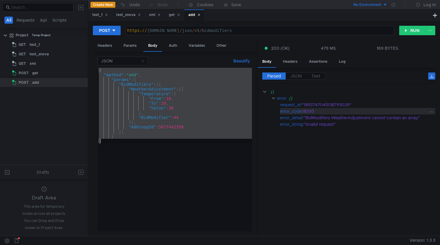
click at [299, 110] on div "error_code" at bounding box center [291, 111] width 22 height 7
drag, startPoint x: 343, startPoint y: 126, endPoint x: 257, endPoint y: 85, distance: 95.0
click at [257, 85] on as-split "Headers Params Body Auth Variables Other JSON Beautify } } { "method" : "add" ,…" at bounding box center [264, 138] width 342 height 196
click at [300, 75] on span "JSON" at bounding box center [296, 75] width 12 height 5
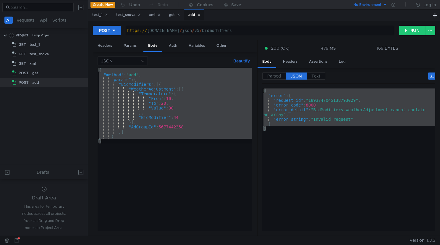
drag, startPoint x: 281, startPoint y: 135, endPoint x: 261, endPoint y: 87, distance: 52.1
click at [261, 87] on div "Parsed JSON Text {} error {} request_id : "1893747045138793029" error_code : 80…" at bounding box center [347, 152] width 178 height 168
type textarea "{ "error": {"
click at [183, 91] on div "{ "method" : "add" , "params" : { "BidModifiers" : [{ "WeatherAdjustment" : [{ …" at bounding box center [175, 154] width 154 height 173
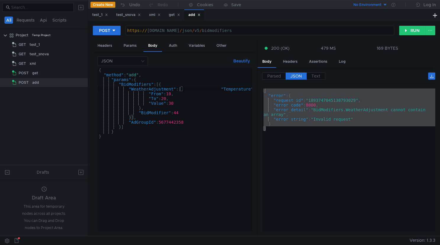
click at [235, 152] on div "{ "method" : "add" , "params" : { "BidModifiers" : [{ "WeatherAdjustment" : [ "…" at bounding box center [181, 153] width 167 height 171
click at [190, 90] on div "{ "method" : "add" , "params" : { "BidModifiers" : [{ "WeatherAdjustment" : [{ …" at bounding box center [175, 154] width 154 height 173
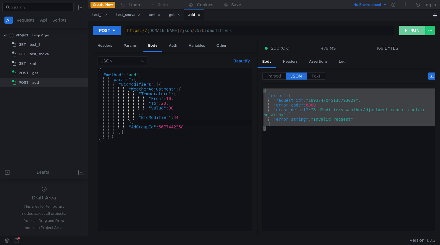
type textarea "},"
click at [414, 33] on button "RUN" at bounding box center [412, 30] width 26 height 9
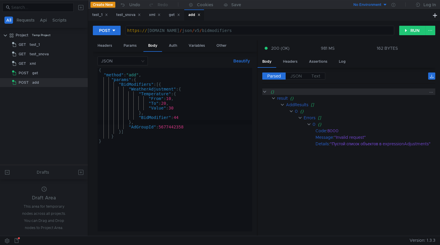
drag, startPoint x: 333, startPoint y: 155, endPoint x: 272, endPoint y: 92, distance: 88.3
click at [272, 92] on cdk-virtual-scroll-viewport "{} result {} AddResults [] 0 {} Errors [] 0 {} Code : 8000 Message : "Invalid r…" at bounding box center [348, 159] width 173 height 143
click at [296, 75] on span "JSON" at bounding box center [296, 75] width 12 height 5
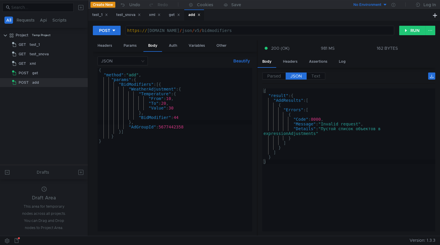
click at [297, 126] on div "{ "result" : { "AddResults" : [ { "Errors" : [ { "Code" : 8000 , "Message" : "I…" at bounding box center [348, 163] width 173 height 150
type textarea "} }"
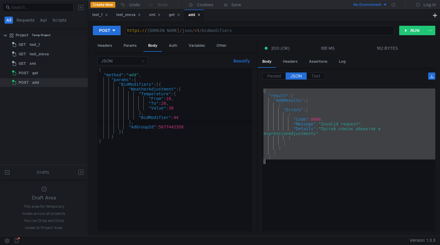
click at [146, 142] on div "{ "method" : "add" , "params" : { "BidModifiers" : [{ "WeatherAdjustment" : { "…" at bounding box center [175, 154] width 154 height 173
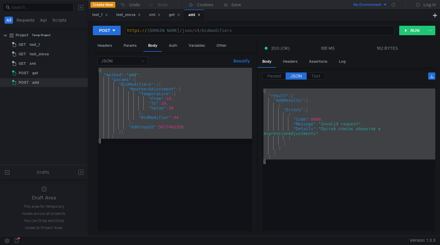
paste textarea
type textarea "}"
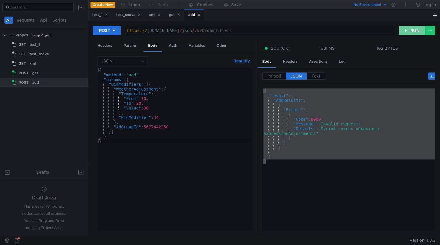
click at [411, 31] on button "RUN" at bounding box center [412, 30] width 26 height 9
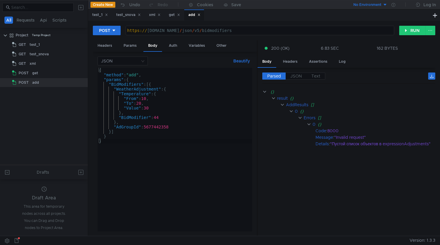
click at [167, 89] on div "{ "method" : "add" , "params" : { "BidModifiers" : [{ "WeatherAdjustment" : { "…" at bounding box center [175, 154] width 154 height 173
click at [409, 31] on button "RUN" at bounding box center [412, 30] width 26 height 9
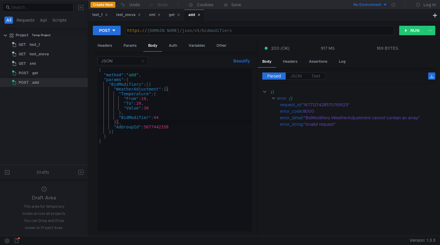
click at [166, 114] on div "{ "method" : "add" , "params" : { "BidModifiers" : [{ "WeatherAdjustment" : [{ …" at bounding box center [175, 154] width 154 height 173
click at [158, 109] on div "{ "method" : "add" , "params" : { "BidModifiers" : [{ "WeatherAdjustment" : [{ …" at bounding box center [175, 154] width 154 height 173
type textarea ""Value": 30"
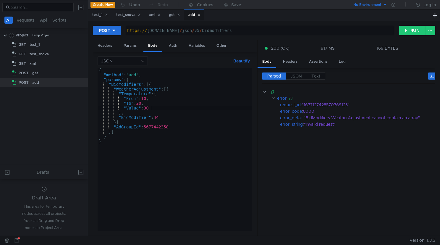
click at [178, 104] on div "{ "method" : "add" , "params" : { "BidModifiers" : [{ "WeatherAdjustment" : [{ …" at bounding box center [175, 154] width 154 height 173
click at [210, 125] on div "{ "method" : "add" , "params" : { "BidModifiers" : [{ "WeatherAdjustment" : [{ …" at bounding box center [175, 154] width 154 height 173
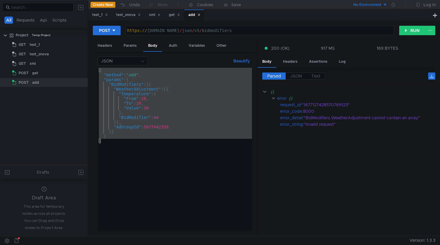
scroll to position [0, 0]
paste textarea
type textarea "}"
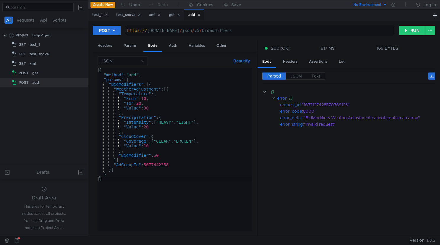
click at [197, 33] on div "https:// [DOMAIN_NAME] / json / v5 / bidmodifiers" at bounding box center [260, 35] width 268 height 14
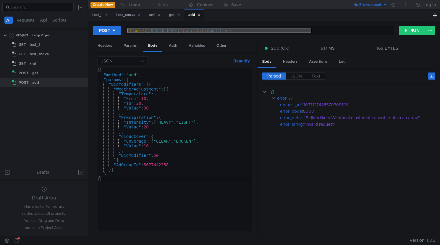
paste textarea "://localhost:8091"
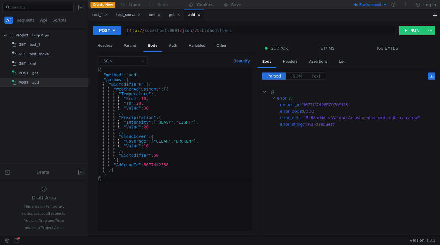
type textarea "[URL]"
click at [405, 30] on button "RUN" at bounding box center [412, 30] width 26 height 9
click at [204, 32] on div "http:// localhost:8091 / json / v5 / bidmodifiers" at bounding box center [260, 35] width 268 height 14
type textarea "[URL][DOMAIN_NAME]"
